Goal: Transaction & Acquisition: Download file/media

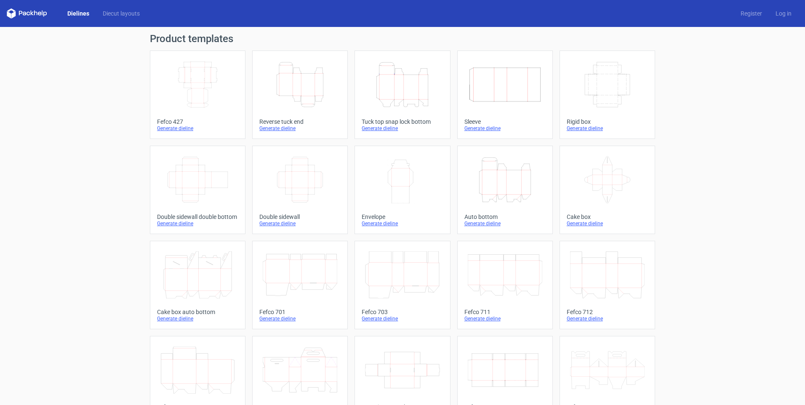
click at [289, 176] on icon "Width Depth Height" at bounding box center [300, 179] width 74 height 47
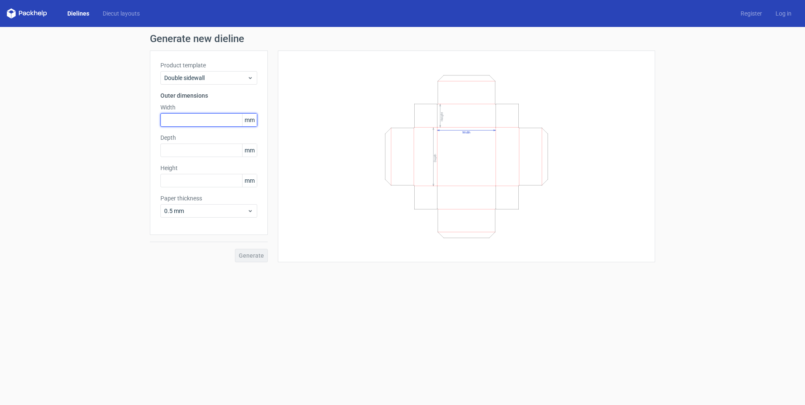
click at [205, 118] on input "text" at bounding box center [208, 119] width 97 height 13
type input "202"
type input "30"
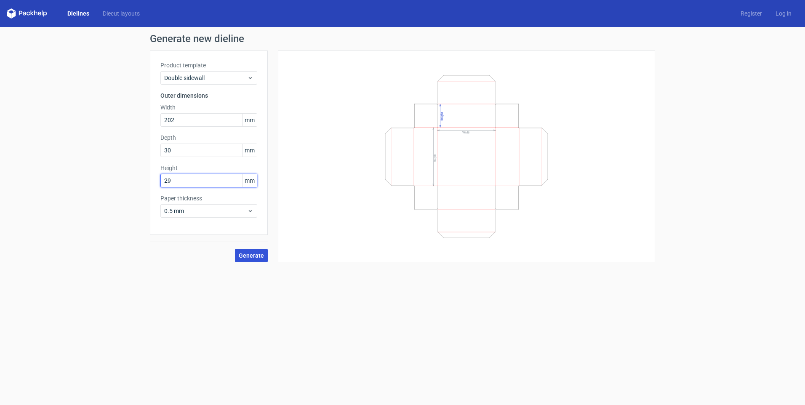
type input "29"
click at [244, 257] on span "Generate" at bounding box center [251, 255] width 25 height 6
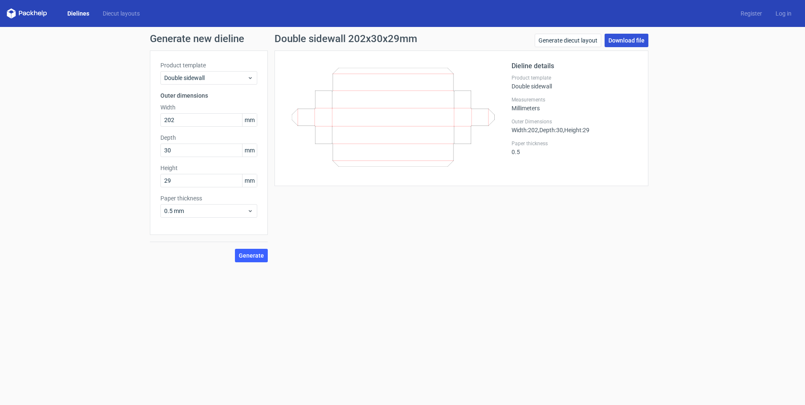
click at [387, 42] on link "Download file" at bounding box center [626, 40] width 44 height 13
click at [351, 374] on form "Generate new dieline Product template Double sidewall Outer dimensions Width 20…" at bounding box center [402, 216] width 805 height 378
